Goal: Information Seeking & Learning: Learn about a topic

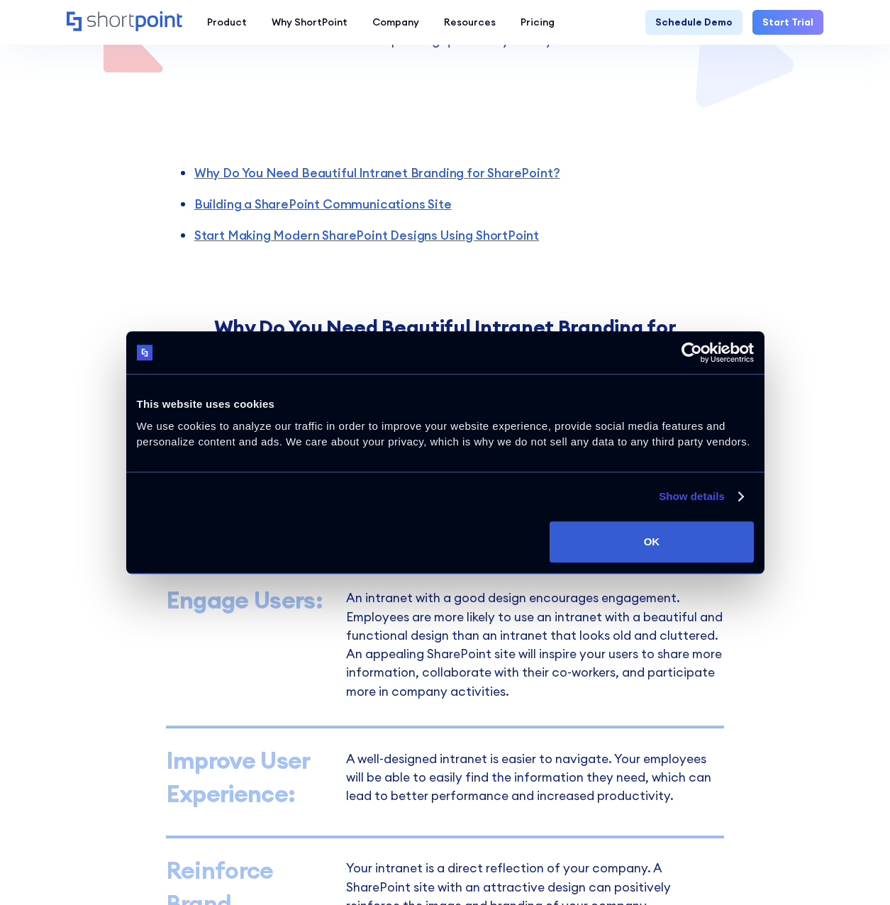
scroll to position [426, 0]
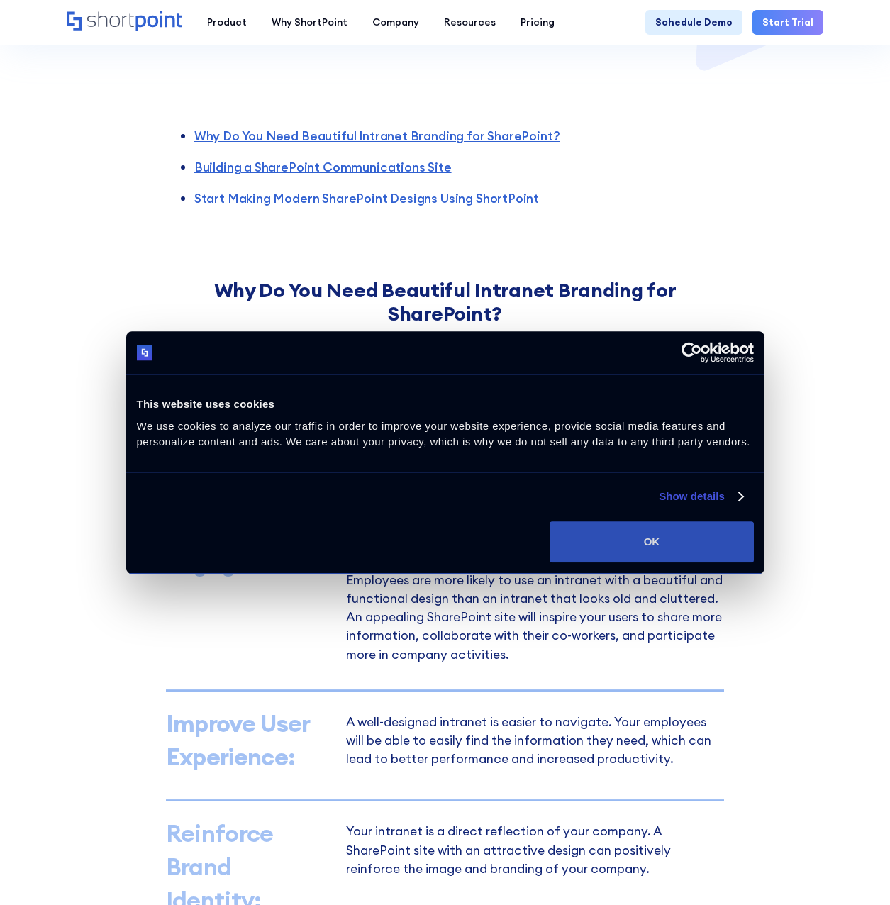
click at [660, 538] on button "OK" at bounding box center [652, 541] width 204 height 41
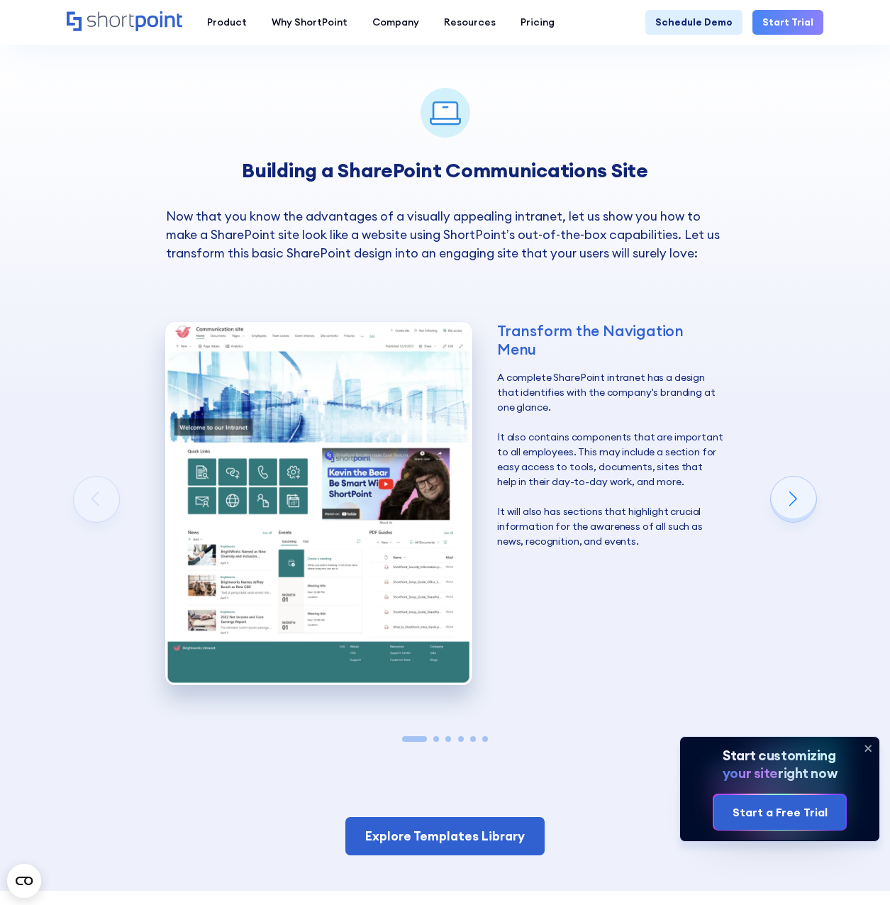
scroll to position [1773, 0]
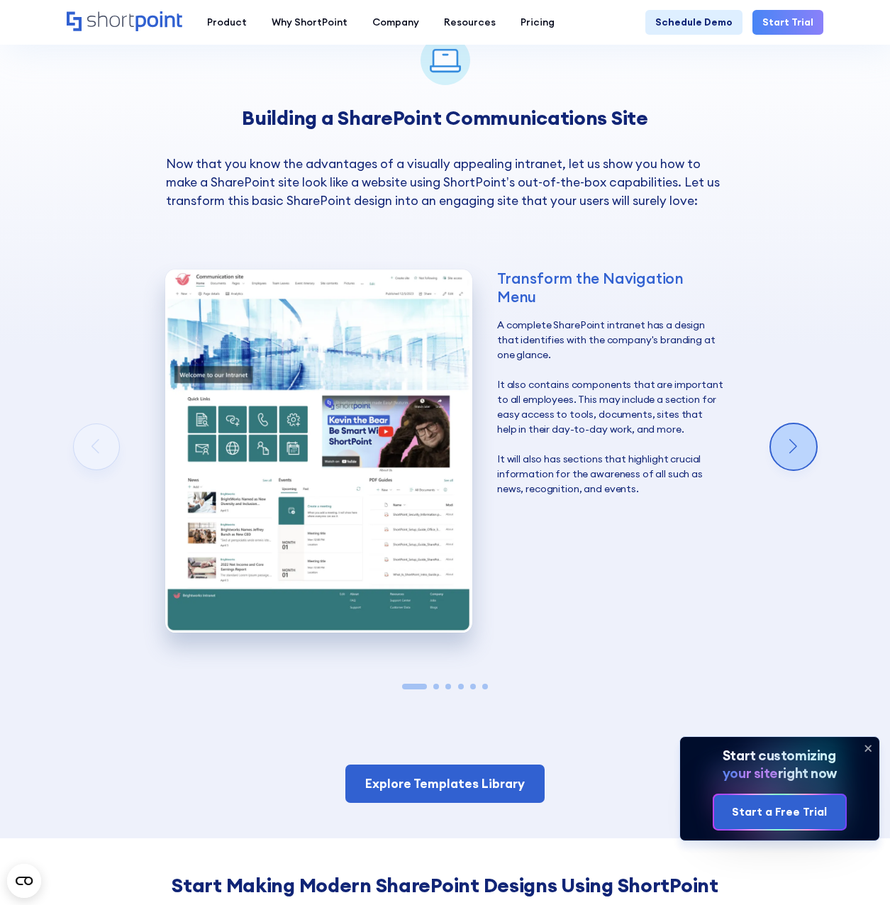
click at [785, 424] on div "Next slide" at bounding box center [793, 446] width 45 height 45
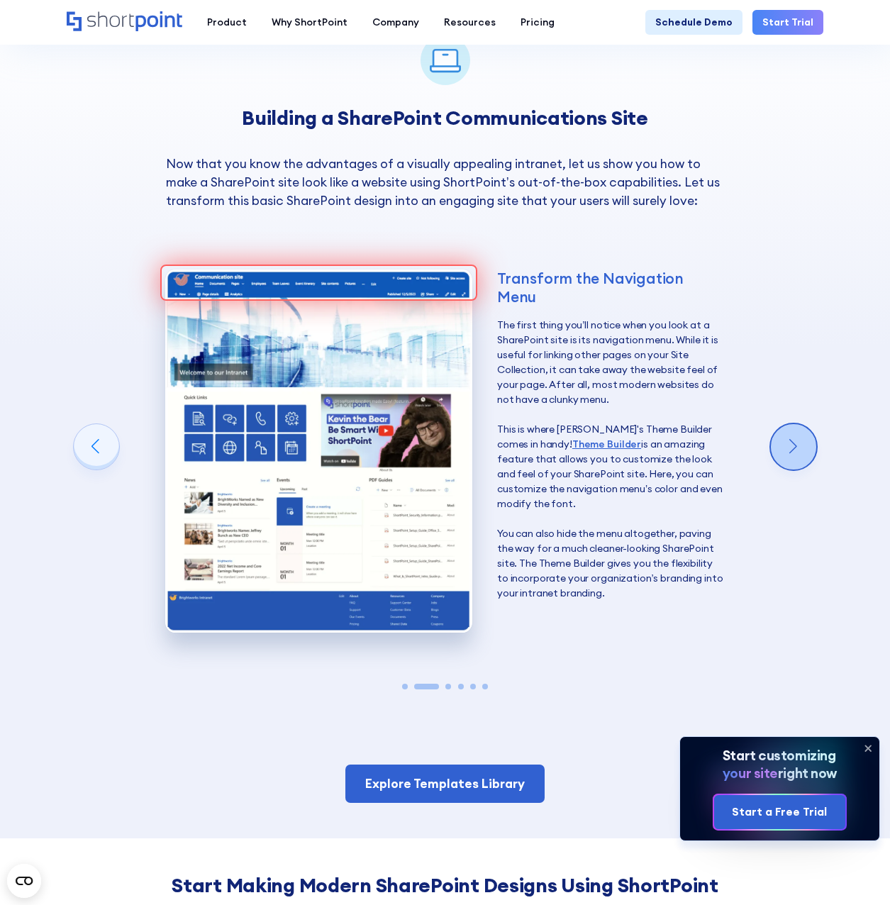
click at [785, 424] on div "Next slide" at bounding box center [793, 446] width 45 height 45
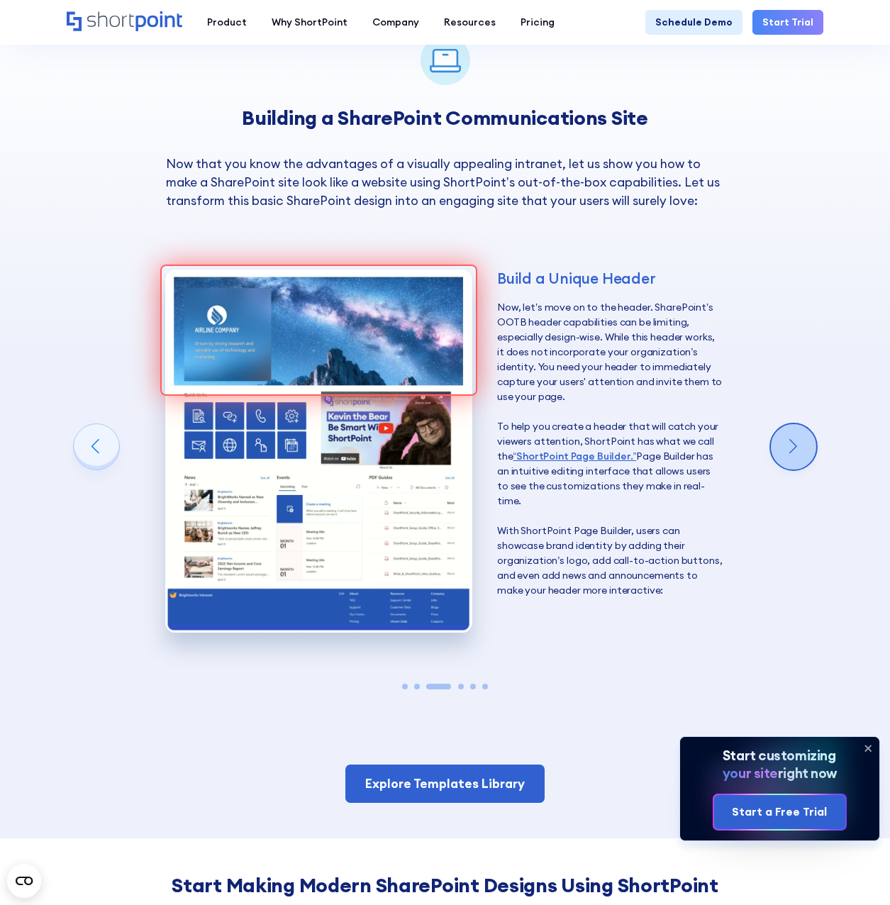
click at [785, 424] on div "Next slide" at bounding box center [793, 446] width 45 height 45
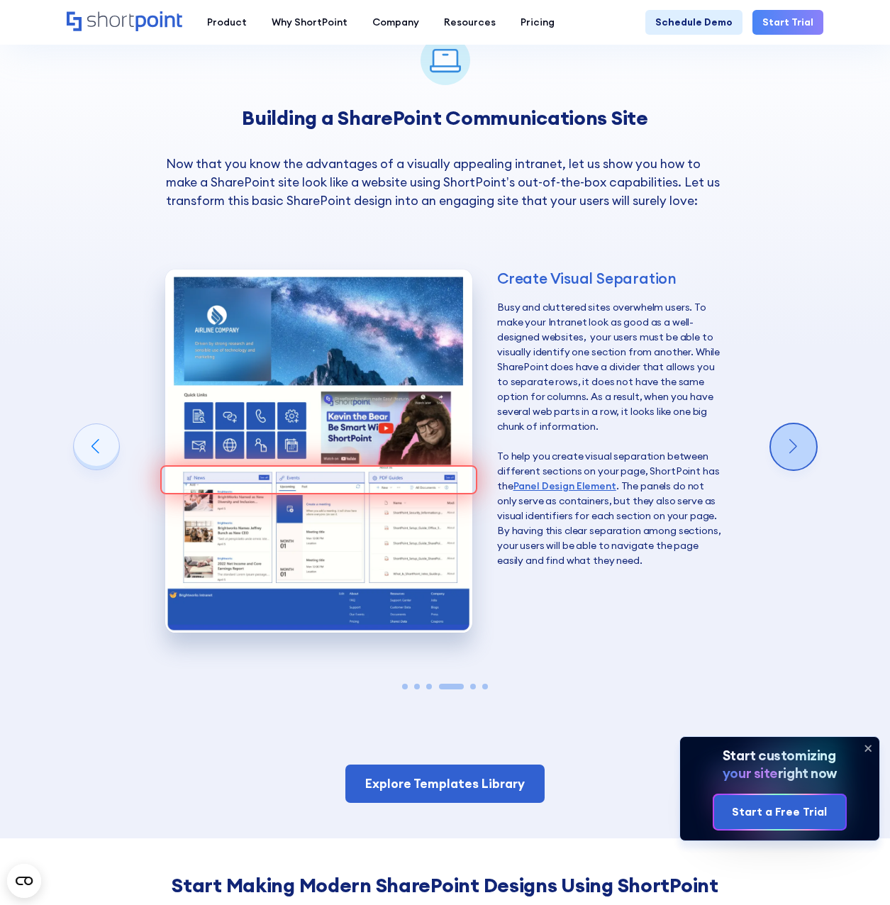
click at [782, 424] on div "Next slide" at bounding box center [793, 446] width 45 height 45
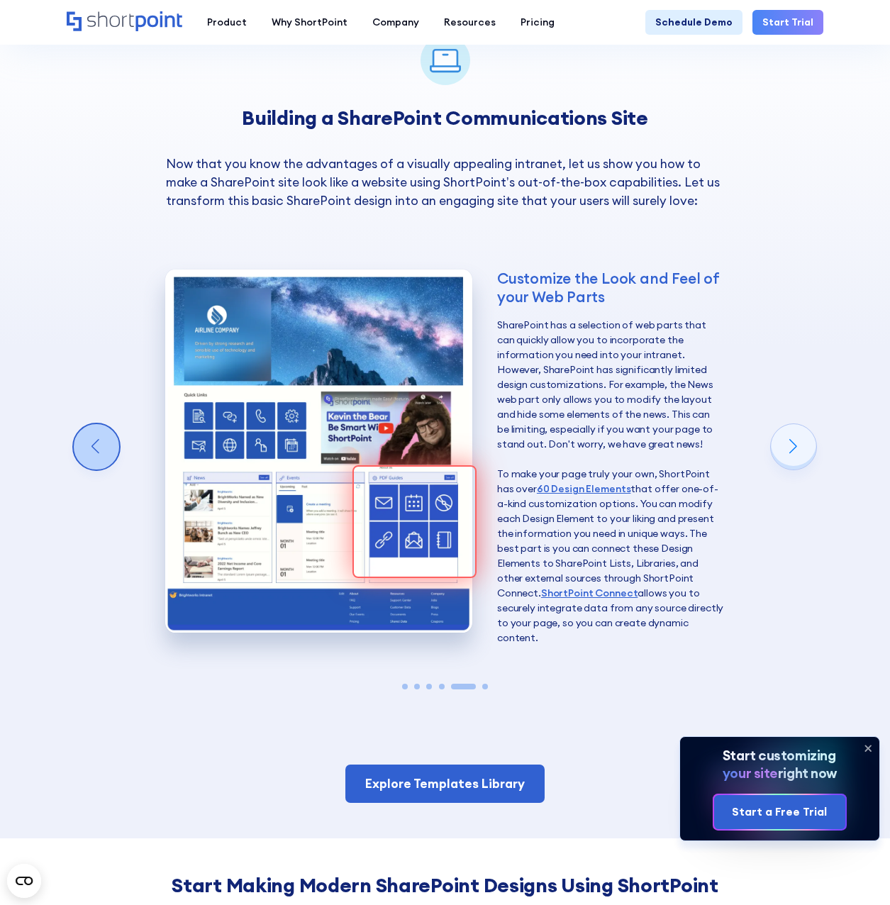
click at [114, 424] on div "Previous slide" at bounding box center [96, 446] width 45 height 45
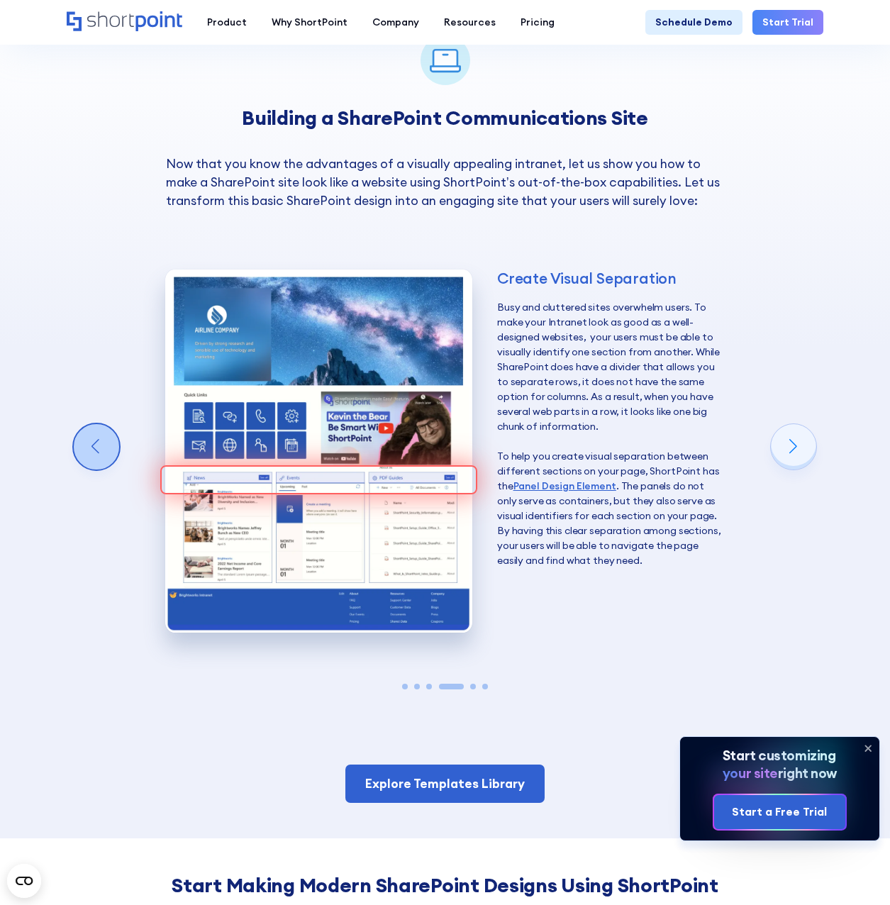
click at [114, 424] on div "Previous slide" at bounding box center [96, 446] width 45 height 45
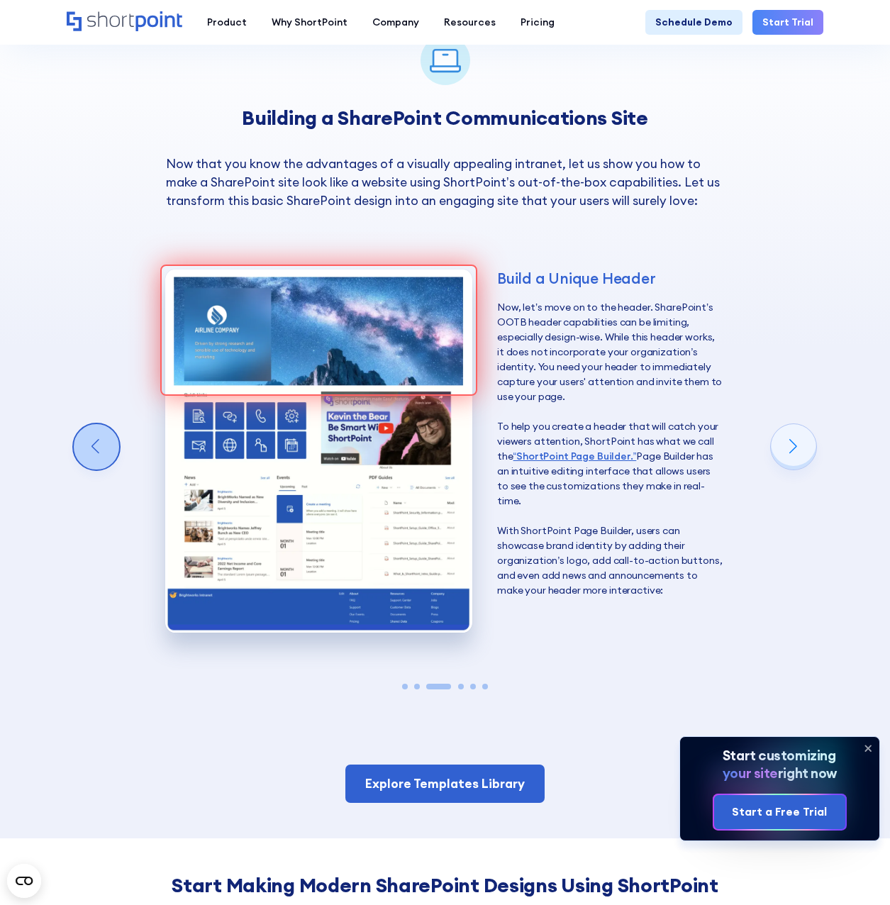
click at [114, 424] on div "Previous slide" at bounding box center [96, 446] width 45 height 45
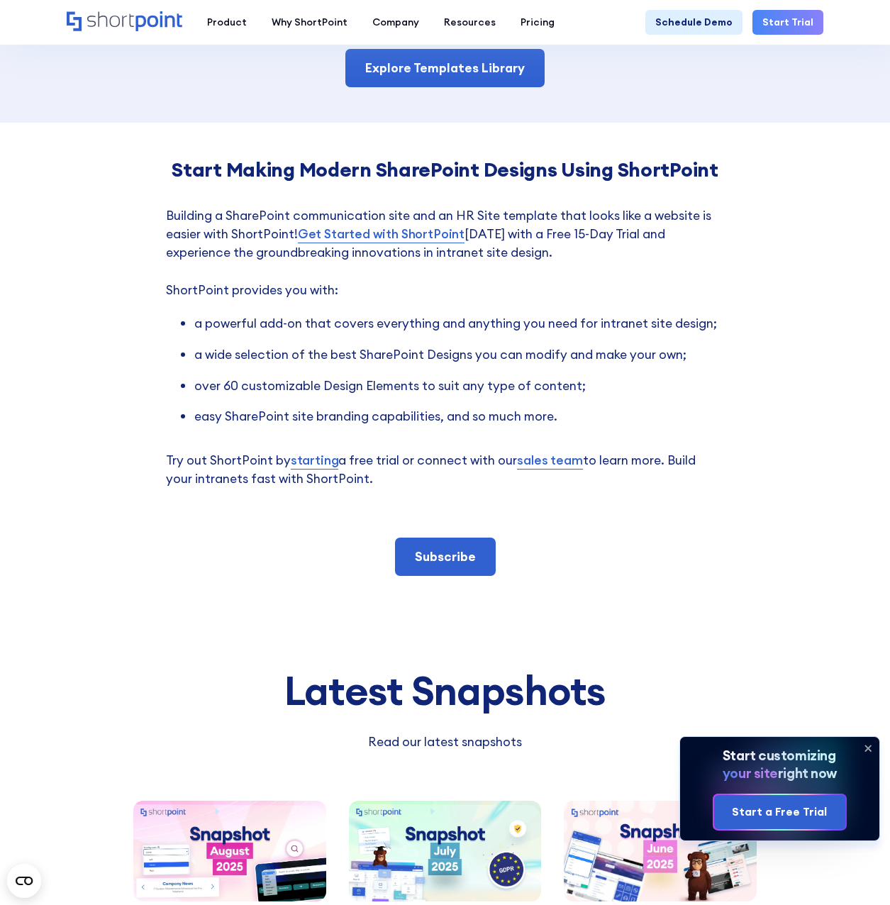
scroll to position [2341, 0]
